Goal: Task Accomplishment & Management: Manage account settings

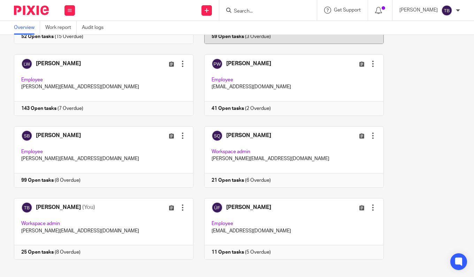
scroll to position [237, 0]
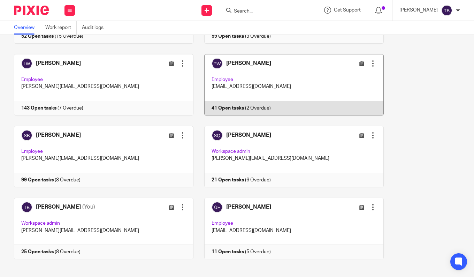
click at [267, 67] on link at bounding box center [289, 84] width 190 height 61
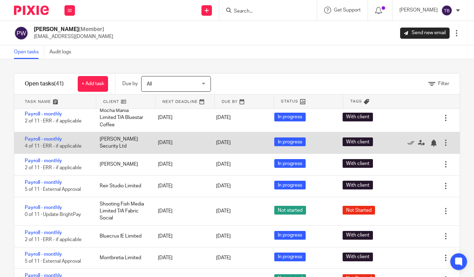
scroll to position [306, 0]
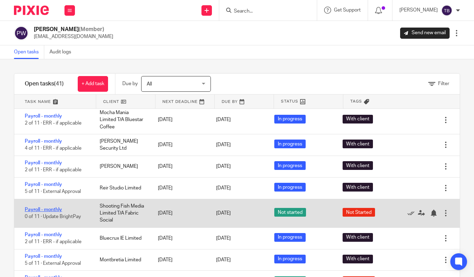
click at [45, 208] on link "Payroll - monthly" at bounding box center [43, 209] width 37 height 5
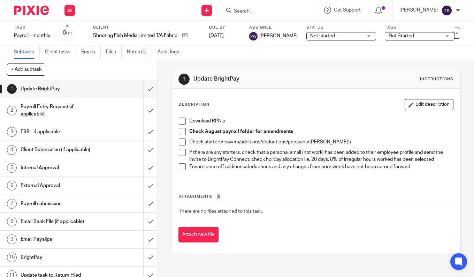
click at [81, 102] on h1 "Payroll Entry Request (if applicable)" at bounding box center [59, 111] width 77 height 18
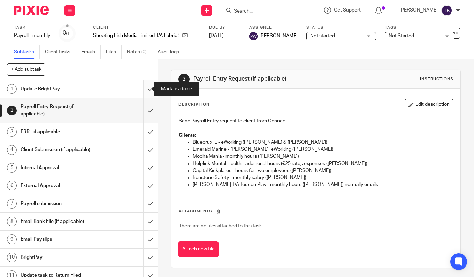
click at [143, 88] on input "submit" at bounding box center [79, 88] width 158 height 17
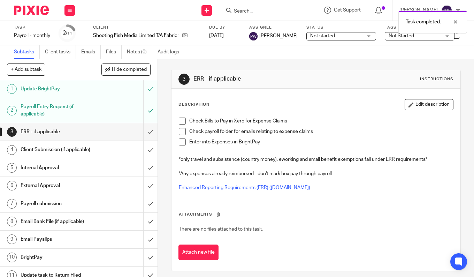
click at [180, 140] on span at bounding box center [182, 141] width 7 height 7
click at [181, 120] on span at bounding box center [182, 121] width 7 height 7
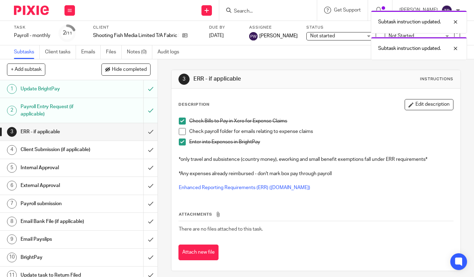
click at [181, 127] on li "Check Bills to Pay in Xero for Expense Claims" at bounding box center [316, 123] width 275 height 10
click at [181, 135] on span at bounding box center [182, 131] width 7 height 7
click at [146, 134] on input "submit" at bounding box center [79, 131] width 158 height 17
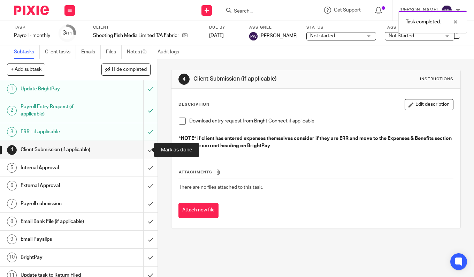
click at [141, 151] on input "submit" at bounding box center [79, 149] width 158 height 17
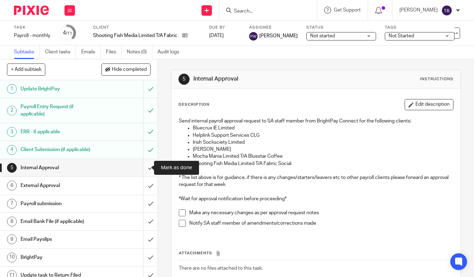
click at [143, 165] on input "submit" at bounding box center [79, 167] width 158 height 17
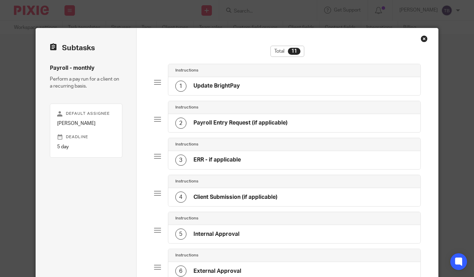
scroll to position [226, 0]
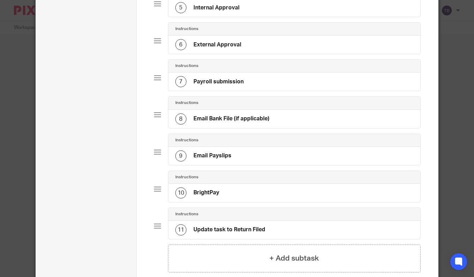
click at [455, 112] on div "Template details Name Payroll - monthly Description Perform a pay run for a cli…" at bounding box center [237, 138] width 474 height 277
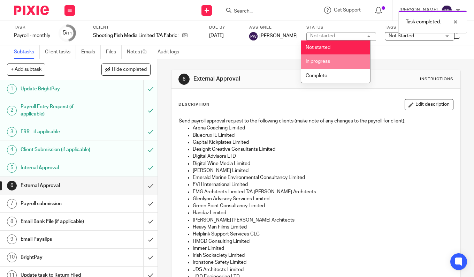
click at [327, 62] on span "In progress" at bounding box center [318, 61] width 24 height 5
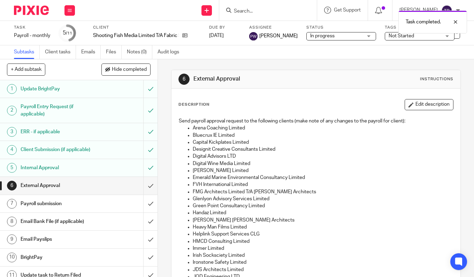
click at [389, 34] on span "Not Started" at bounding box center [401, 35] width 25 height 5
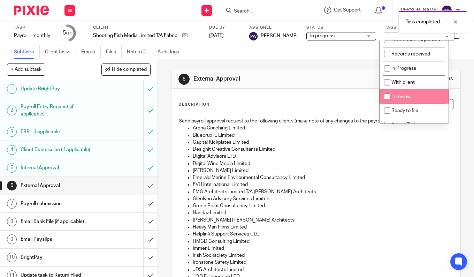
scroll to position [24, 0]
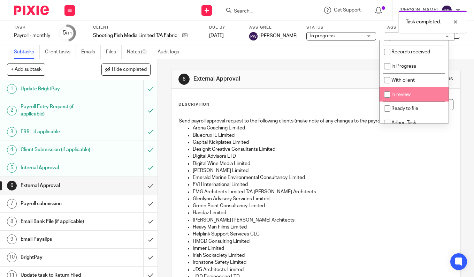
click at [402, 99] on li "In review" at bounding box center [414, 94] width 69 height 14
checkbox input "true"
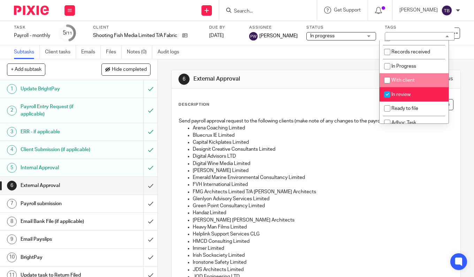
scroll to position [0, 0]
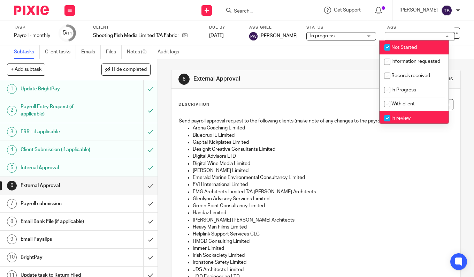
click at [388, 47] on input "checkbox" at bounding box center [387, 47] width 13 height 13
checkbox input "false"
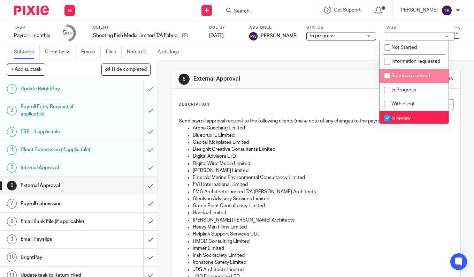
scroll to position [66, 0]
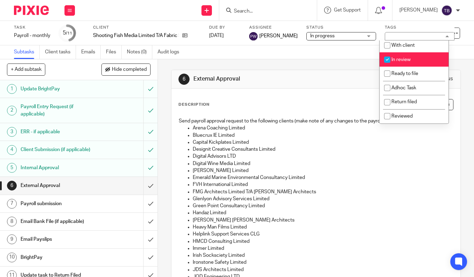
click at [285, 70] on div "6 External Approval Instructions" at bounding box center [316, 79] width 289 height 18
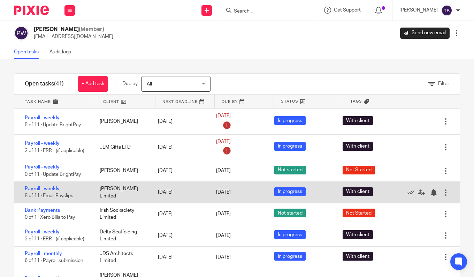
scroll to position [98, 0]
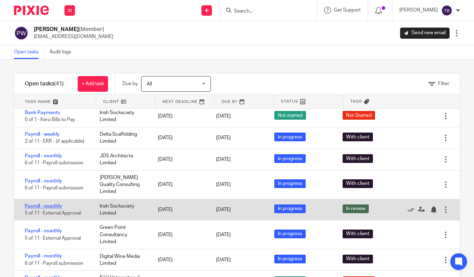
click at [58, 204] on link "Payroll - monthly" at bounding box center [43, 206] width 37 height 5
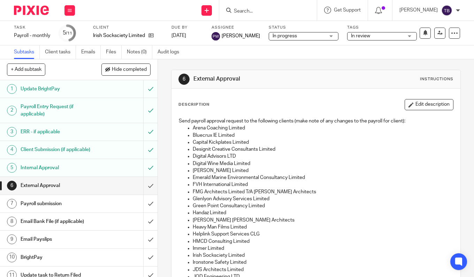
click at [354, 35] on span "In review" at bounding box center [360, 35] width 19 height 5
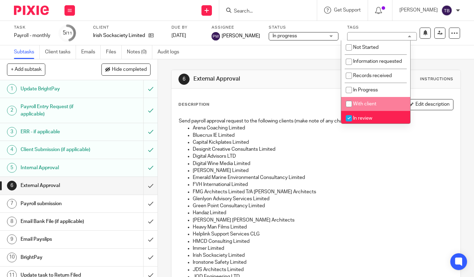
click at [368, 107] on li "With client" at bounding box center [376, 104] width 69 height 14
checkbox input "true"
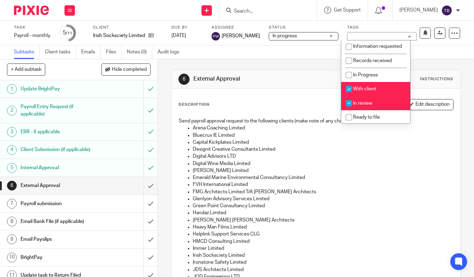
click at [357, 106] on span "In review" at bounding box center [362, 103] width 19 height 5
checkbox input "false"
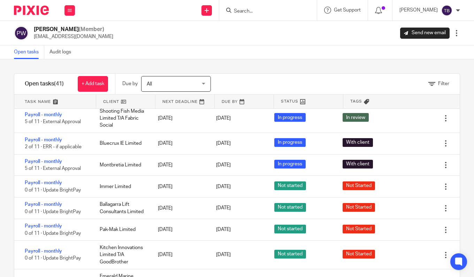
scroll to position [405, 0]
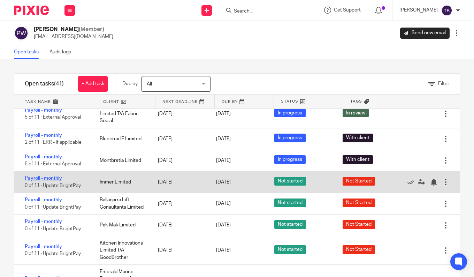
click at [43, 177] on link "Payroll - monthly" at bounding box center [43, 178] width 37 height 5
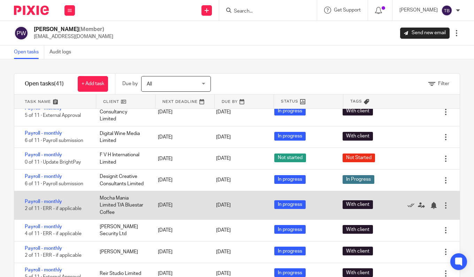
scroll to position [220, 0]
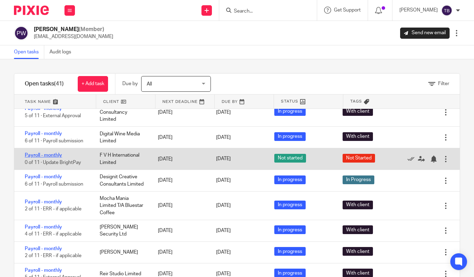
click at [51, 153] on link "Payroll - monthly" at bounding box center [43, 155] width 37 height 5
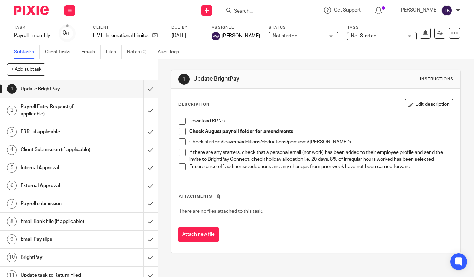
click at [84, 185] on h1 "External Approval" at bounding box center [59, 185] width 77 height 10
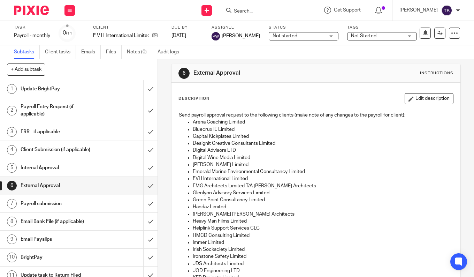
scroll to position [6, 0]
